Goal: Task Accomplishment & Management: Use online tool/utility

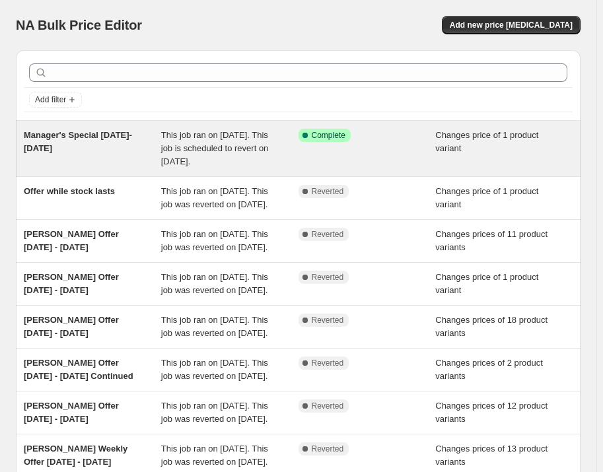
click at [172, 135] on span "This job ran on [DATE]. This job is scheduled to revert on [DATE]." at bounding box center [215, 148] width 108 height 36
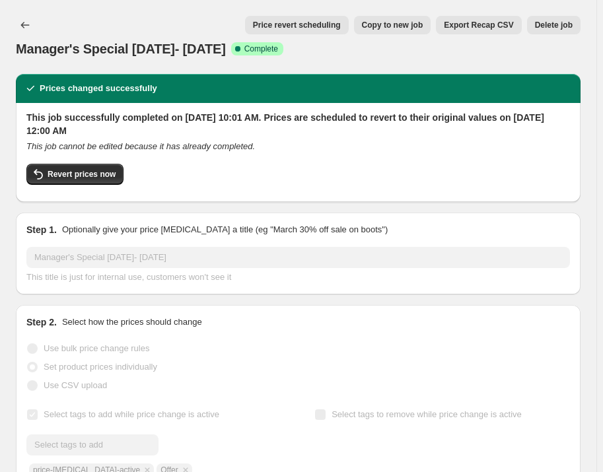
click at [395, 21] on span "Copy to new job" at bounding box center [392, 25] width 61 height 11
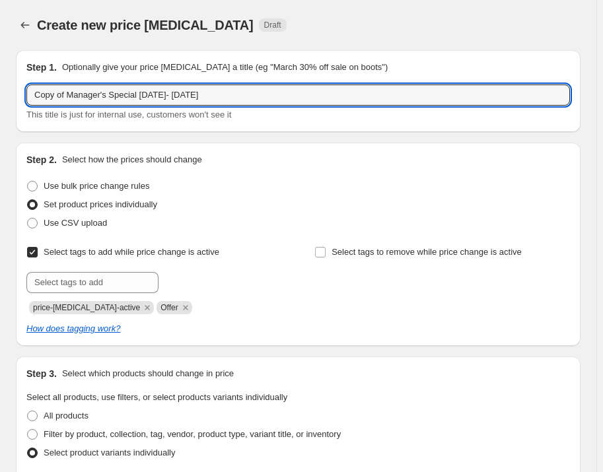
drag, startPoint x: 68, startPoint y: 96, endPoint x: 24, endPoint y: 93, distance: 44.4
click at [24, 93] on div "Step 1. Optionally give your price [MEDICAL_DATA] a title (eg "March 30% off sa…" at bounding box center [298, 91] width 565 height 82
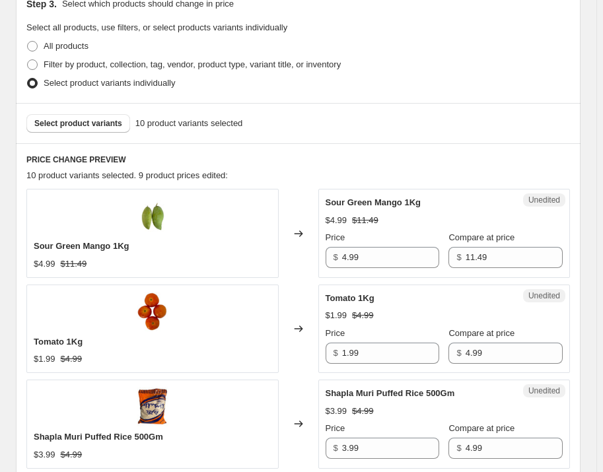
scroll to position [360, 0]
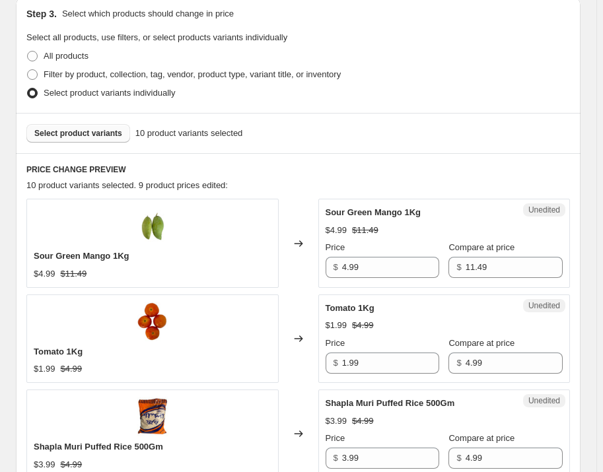
type input "Manager's Special [DATE]- [DATE]"
click at [97, 133] on span "Select product variants" at bounding box center [78, 133] width 88 height 11
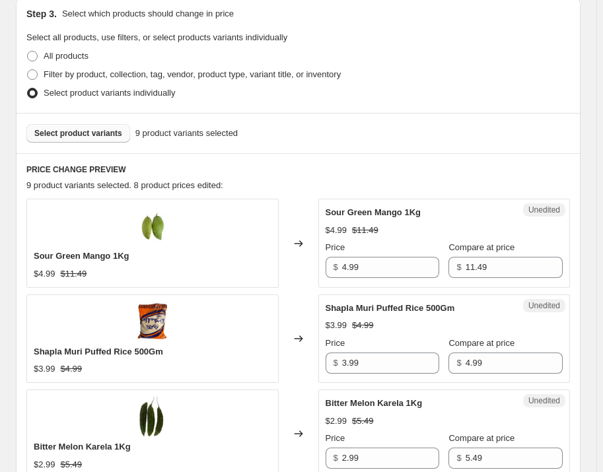
click at [90, 133] on span "Select product variants" at bounding box center [78, 133] width 88 height 11
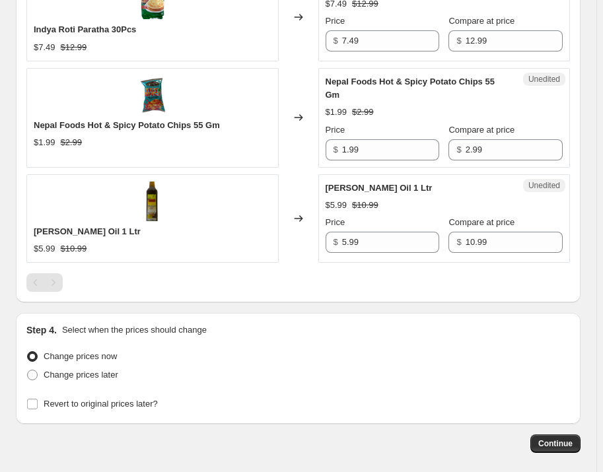
scroll to position [1112, 0]
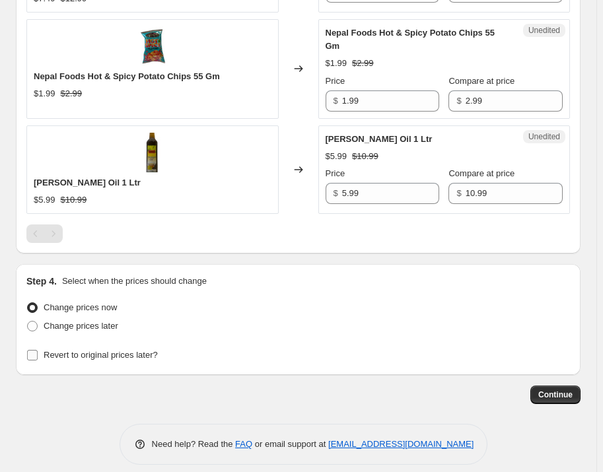
click at [67, 350] on span "Revert to original prices later?" at bounding box center [101, 355] width 114 height 10
click at [38, 350] on input "Revert to original prices later?" at bounding box center [32, 355] width 11 height 11
checkbox input "true"
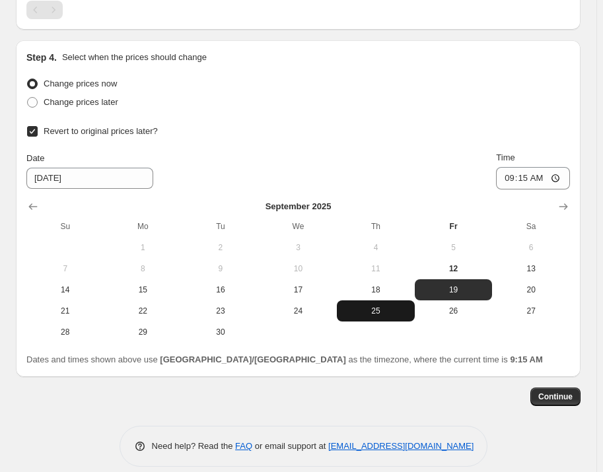
scroll to position [1338, 0]
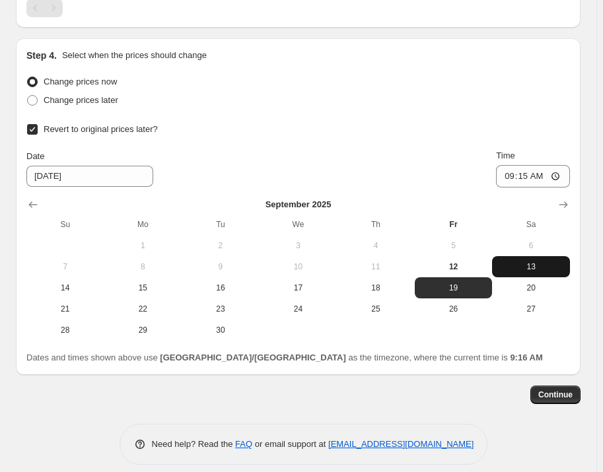
click at [532, 262] on span "13" at bounding box center [530, 267] width 67 height 11
type input "[DATE]"
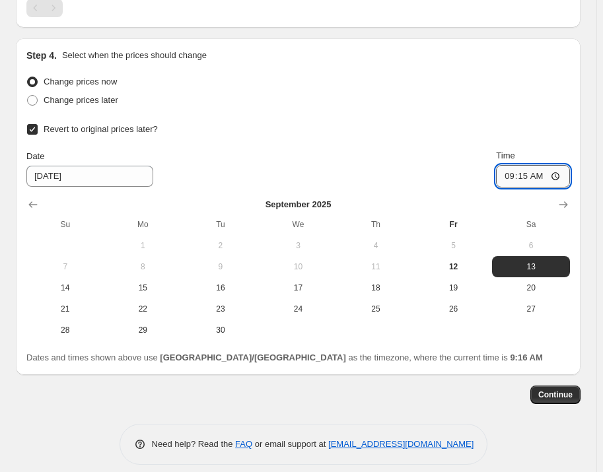
click at [562, 165] on input "09:15" at bounding box center [533, 176] width 74 height 22
type input "00:00"
click at [450, 124] on div "Revert to original prices later?" at bounding box center [297, 129] width 543 height 18
click at [556, 390] on span "Continue" at bounding box center [555, 395] width 34 height 11
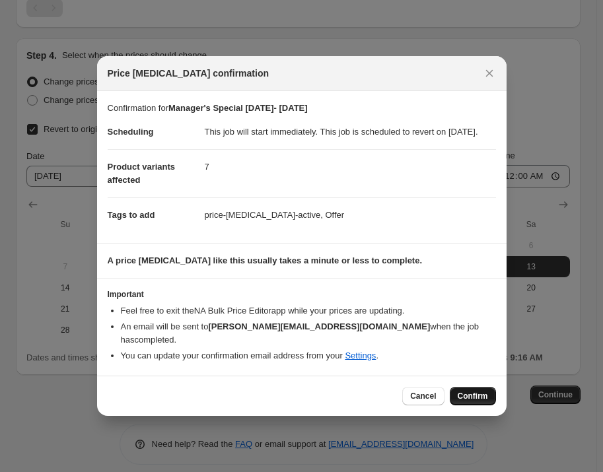
click at [465, 396] on span "Confirm" at bounding box center [473, 396] width 30 height 11
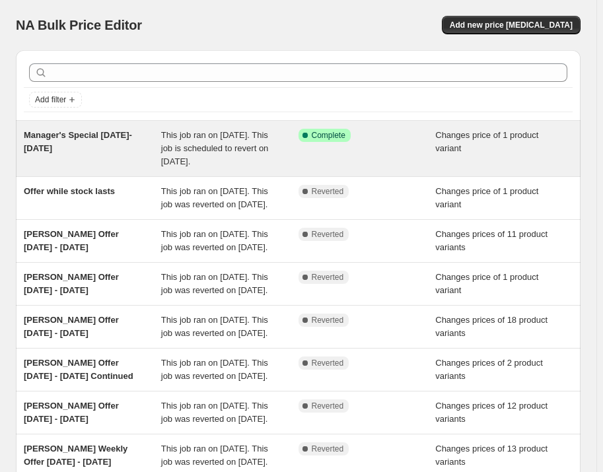
click at [175, 139] on span "This job ran on [DATE]. This job is scheduled to revert on [DATE]." at bounding box center [215, 148] width 108 height 36
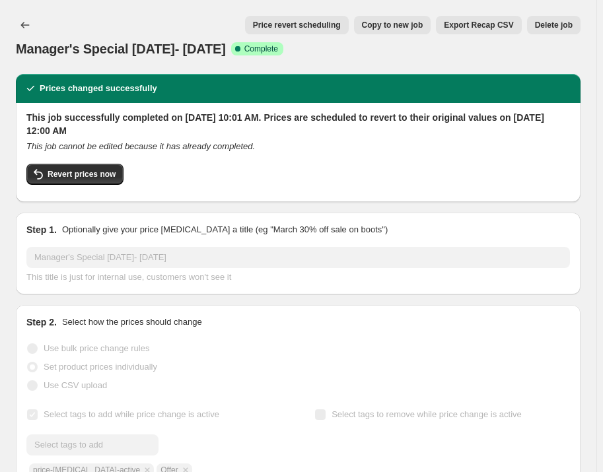
drag, startPoint x: 554, startPoint y: 22, endPoint x: 545, endPoint y: 22, distance: 8.6
click at [551, 20] on span "Delete job" at bounding box center [554, 25] width 38 height 11
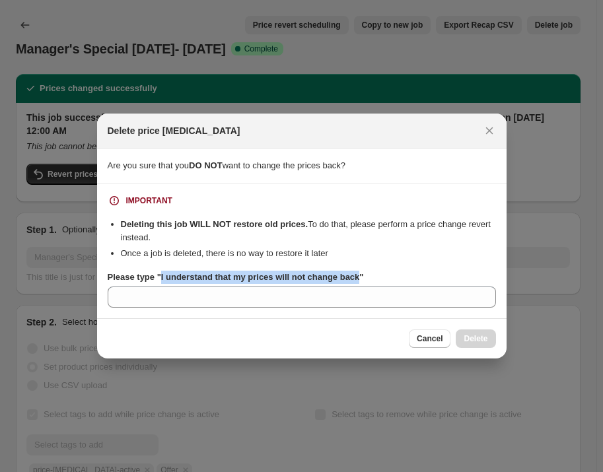
drag, startPoint x: 162, startPoint y: 275, endPoint x: 365, endPoint y: 279, distance: 202.8
click at [364, 279] on b "Please type "I understand that my prices will not change back"" at bounding box center [236, 277] width 256 height 10
copy b "I understand that my prices will not change back"
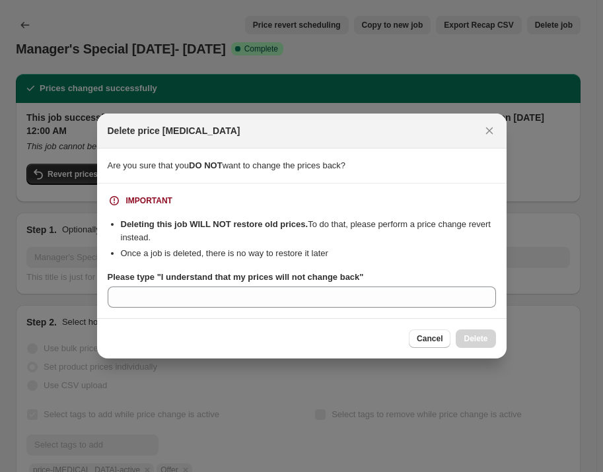
click at [214, 311] on section "IMPORTANT Deleting this job WILL NOT restore old prices. To do that, please per…" at bounding box center [301, 251] width 409 height 135
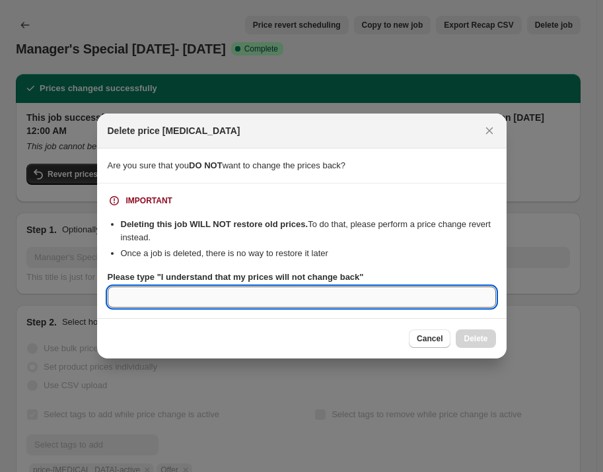
click at [216, 294] on input "Please type "I understand that my prices will not change back"" at bounding box center [302, 297] width 388 height 21
paste input "I understand that my prices will not change back"
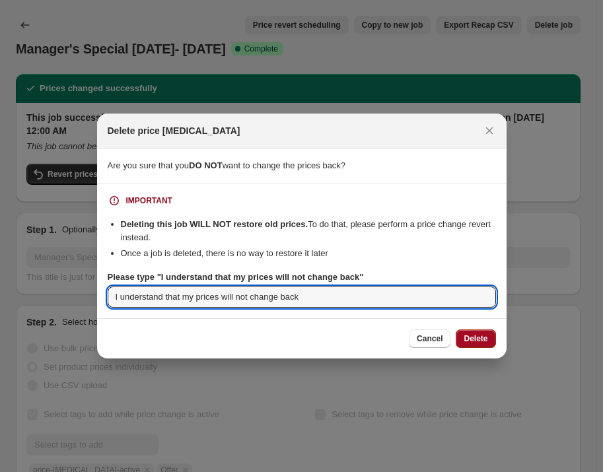
type input "I understand that my prices will not change back"
click at [483, 338] on span "Delete" at bounding box center [476, 338] width 24 height 11
